Goal: Information Seeking & Learning: Learn about a topic

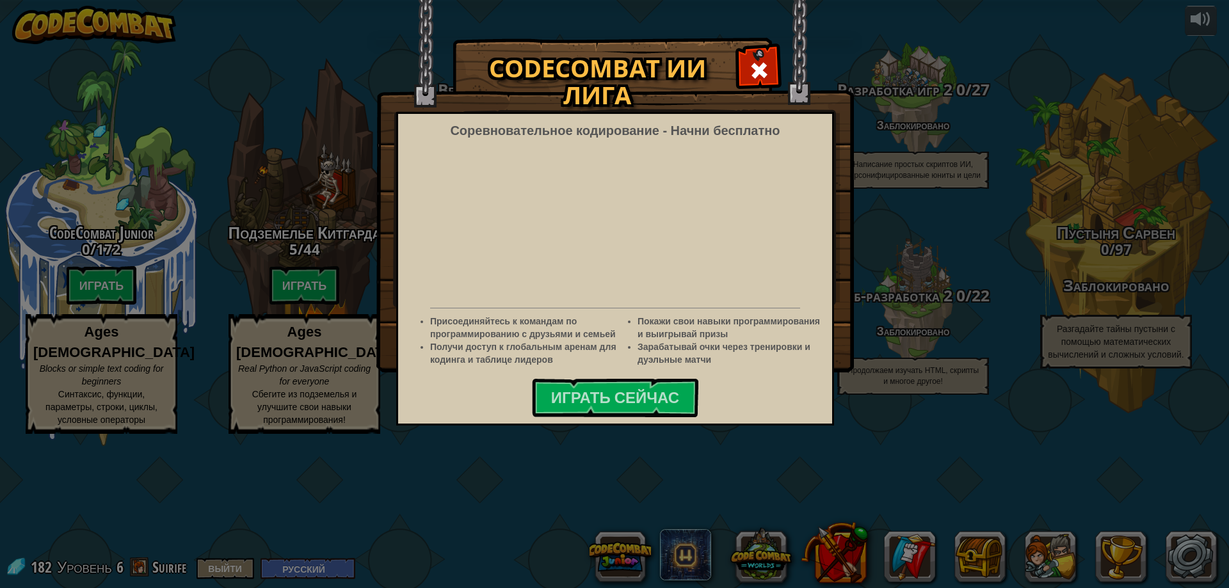
select select "ru"
click at [764, 51] on div at bounding box center [759, 69] width 40 height 40
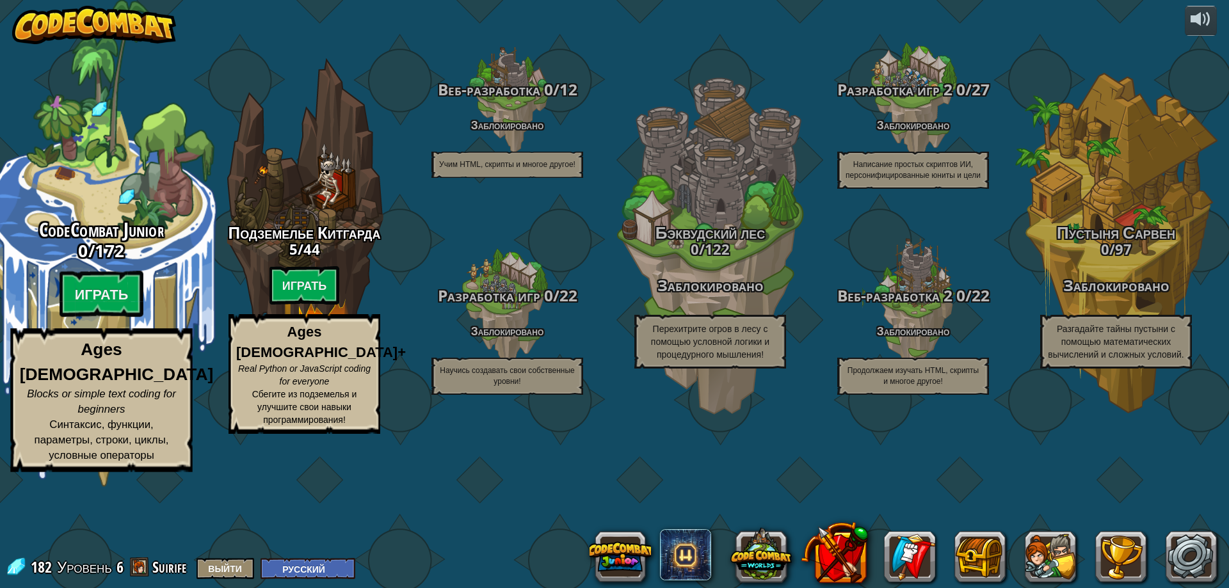
click at [145, 274] on div "CodeCombat Junior 0 / 172 Играть Ages [DEMOGRAPHIC_DATA] Blocks or simple text …" at bounding box center [101, 243] width 243 height 487
select select "ru"
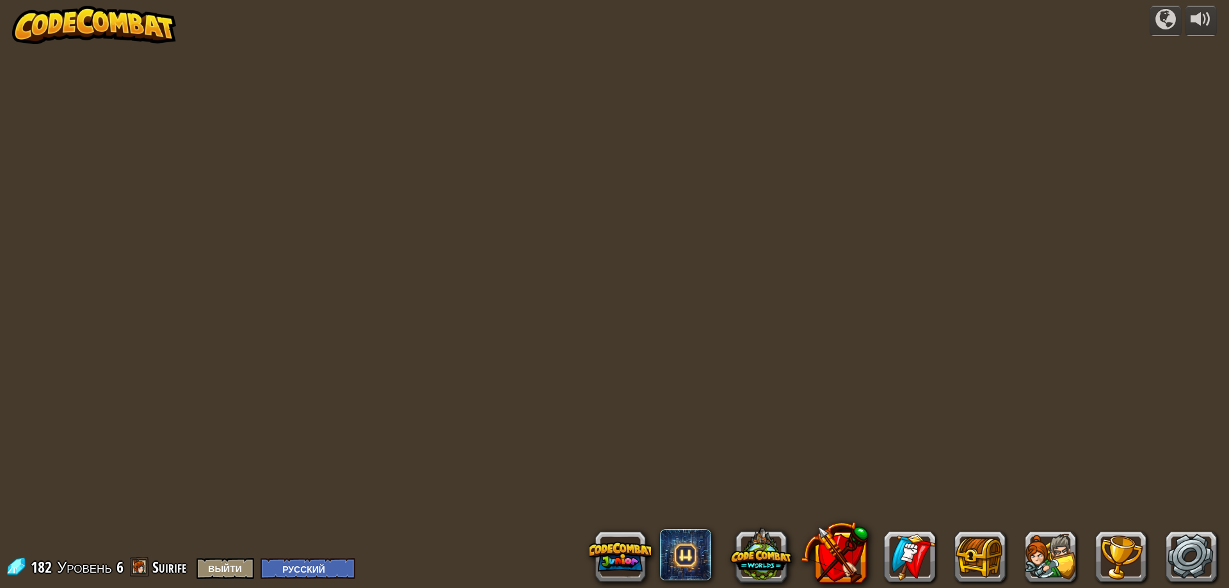
select select "ru"
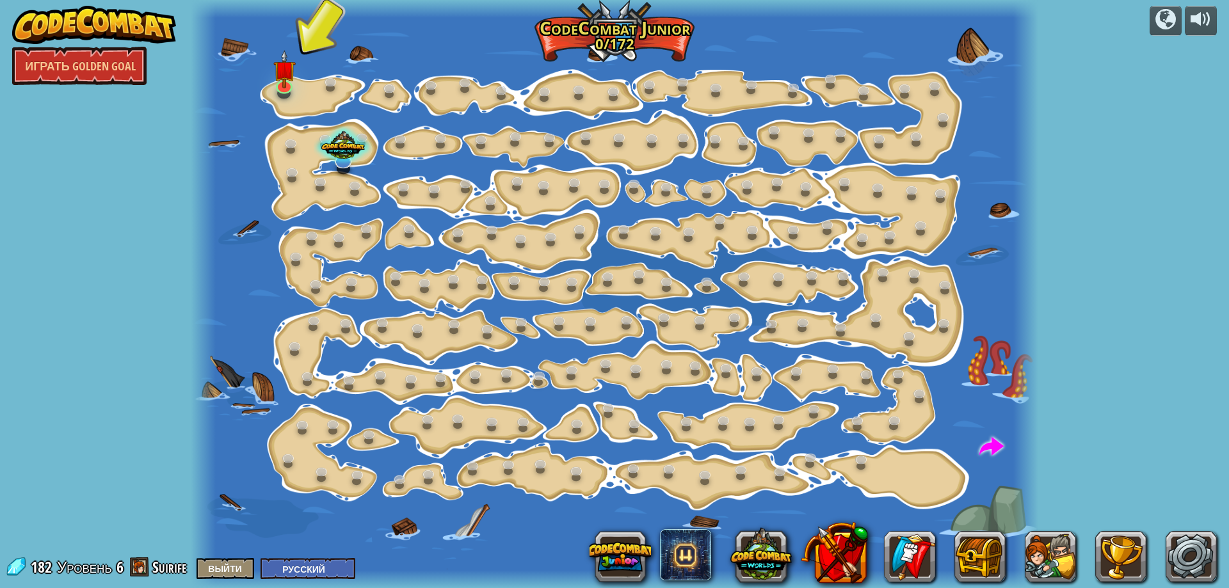
click at [265, 84] on div at bounding box center [615, 294] width 848 height 588
click at [276, 86] on div at bounding box center [284, 84] width 17 height 18
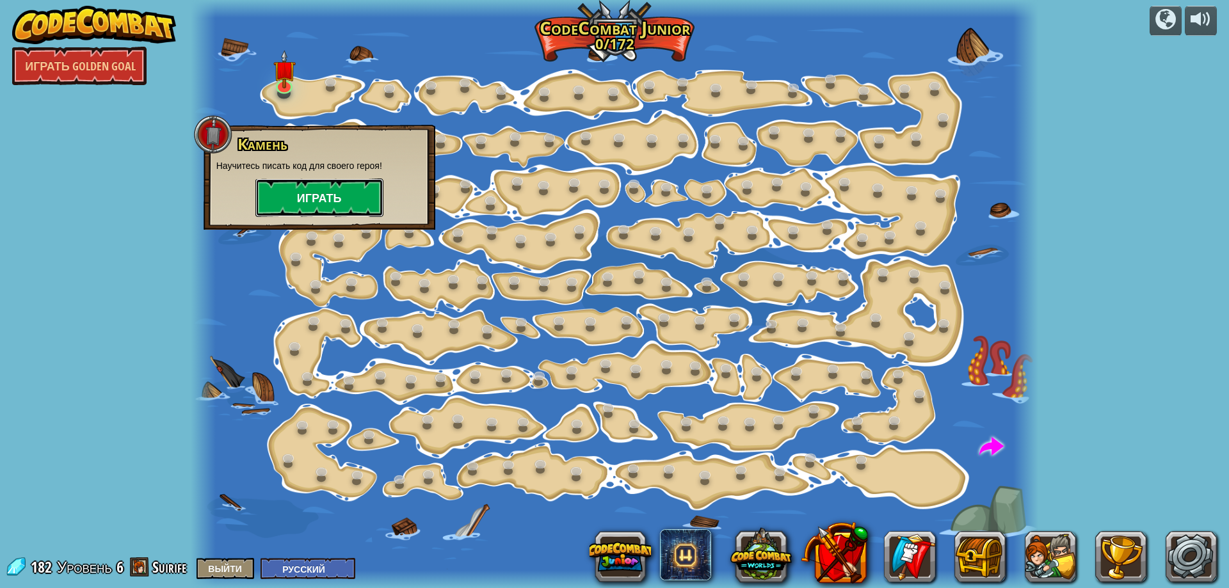
click at [291, 188] on button "Играть" at bounding box center [319, 198] width 128 height 38
